Goal: Find specific page/section: Find specific page/section

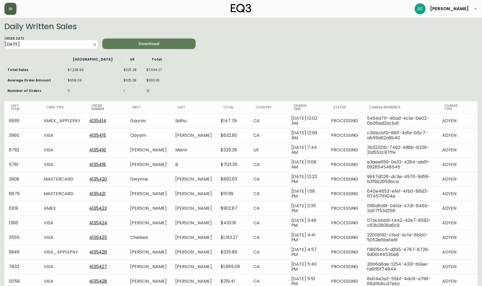
click at [14, 12] on button "button" at bounding box center [10, 9] width 12 height 12
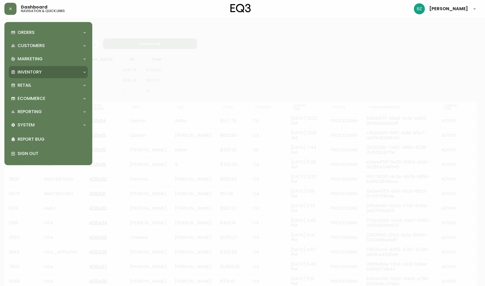
click at [51, 69] on div "Inventory" at bounding box center [45, 72] width 69 height 6
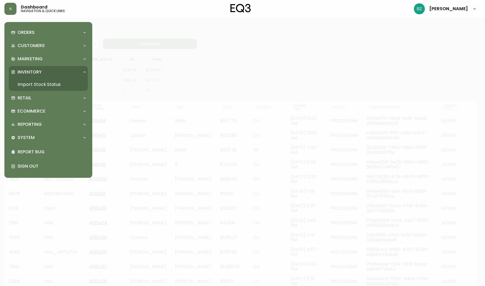
click at [41, 83] on link "Import Stock Status" at bounding box center [48, 84] width 79 height 13
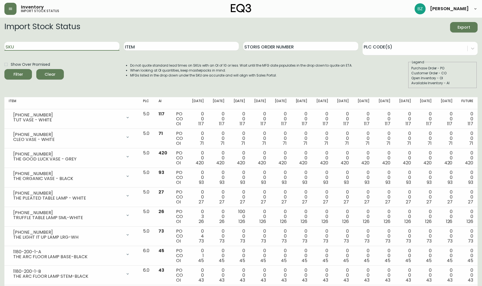
click at [91, 47] on input "SKU" at bounding box center [61, 46] width 115 height 9
paste input "[PHONE_NUMBER]"
click at [18, 74] on button "Filter" at bounding box center [17, 74] width 27 height 10
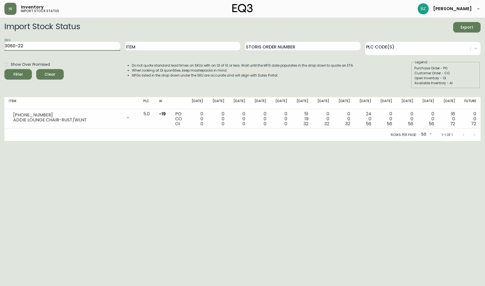
type input "3060-22"
click at [18, 74] on button "Filter" at bounding box center [17, 74] width 27 height 10
